Goal: Task Accomplishment & Management: Manage account settings

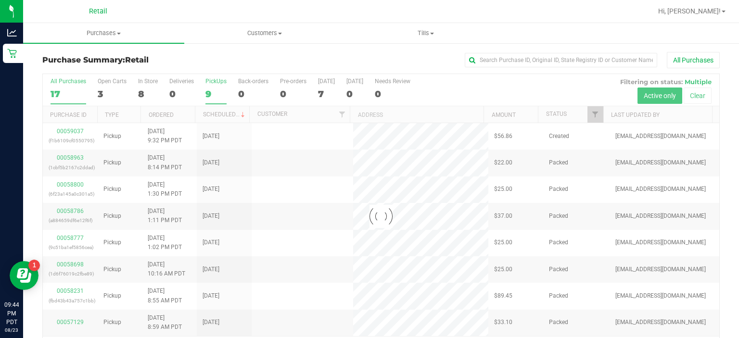
click at [216, 81] on div "PickUps" at bounding box center [216, 81] width 21 height 7
click at [0, 0] on input "PickUps 9" at bounding box center [0, 0] width 0 height 0
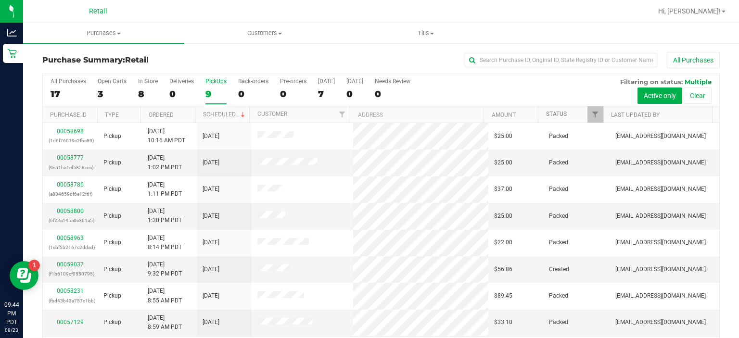
click at [547, 111] on link "Status" at bounding box center [556, 114] width 21 height 7
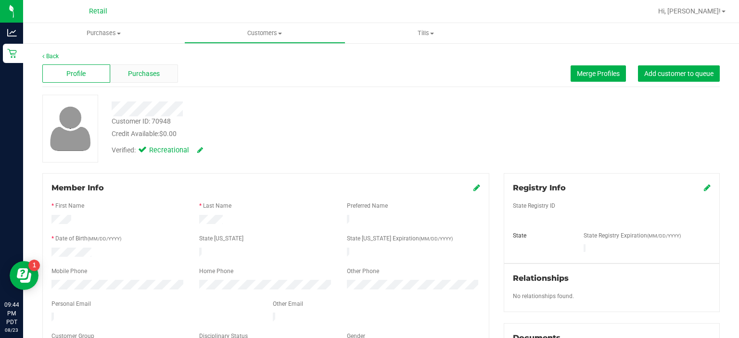
click at [161, 73] on div "Purchases" at bounding box center [144, 74] width 68 height 18
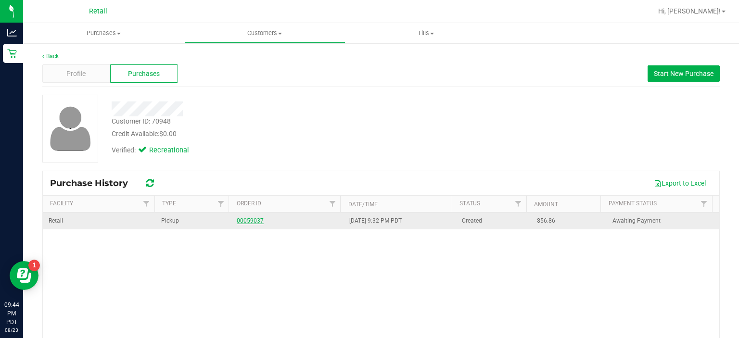
click at [251, 220] on link "00059037" at bounding box center [250, 221] width 27 height 7
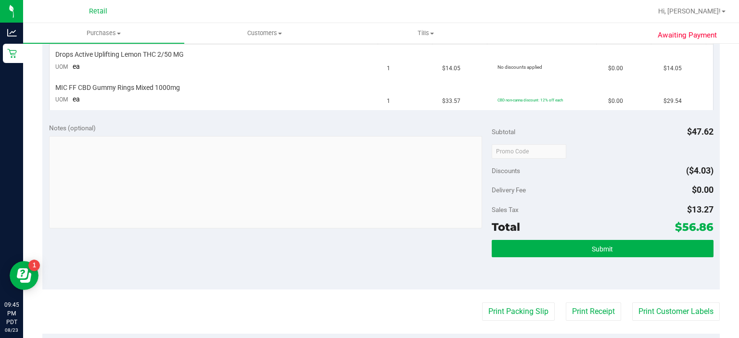
scroll to position [260, 0]
click at [637, 241] on button "Submit" at bounding box center [602, 248] width 221 height 17
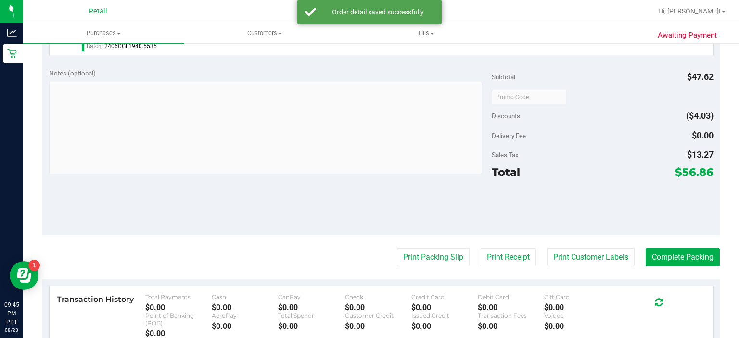
scroll to position [364, 0]
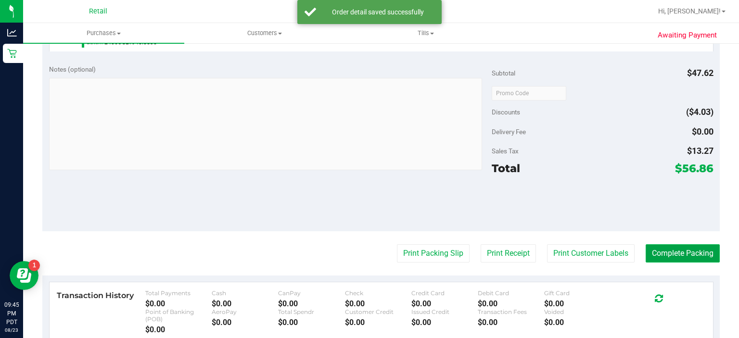
click at [699, 250] on button "Complete Packing" at bounding box center [683, 254] width 74 height 18
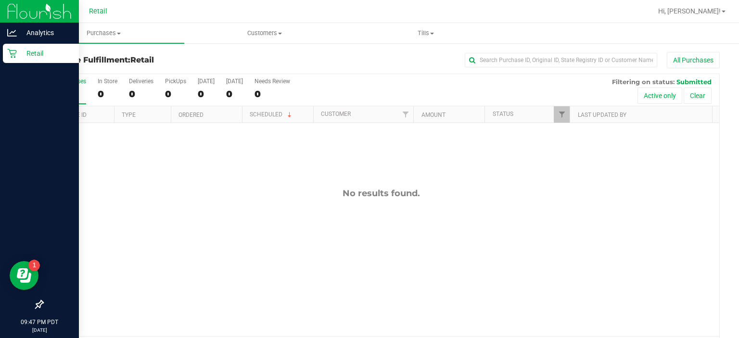
click at [22, 57] on p "Retail" at bounding box center [46, 54] width 58 height 12
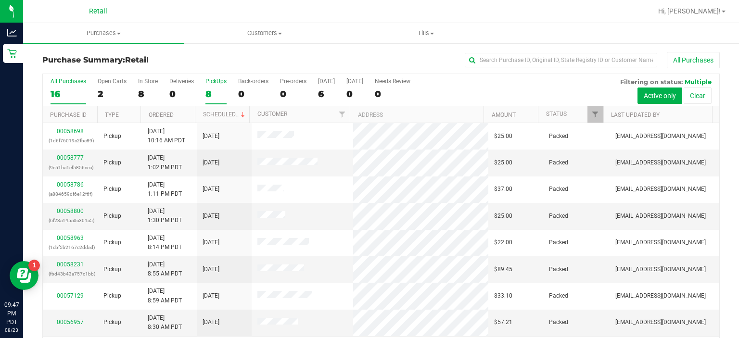
click at [210, 92] on div "8" at bounding box center [216, 94] width 21 height 11
click at [0, 0] on input "PickUps 8" at bounding box center [0, 0] width 0 height 0
click at [558, 116] on link "Status" at bounding box center [556, 114] width 21 height 7
